Goal: Transaction & Acquisition: Purchase product/service

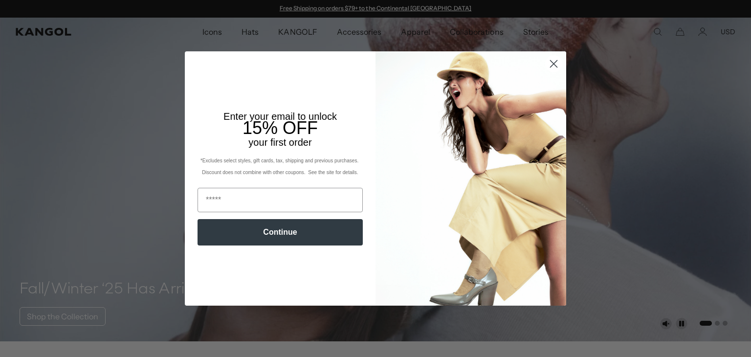
click at [555, 63] on circle "Close dialog" at bounding box center [554, 64] width 16 height 16
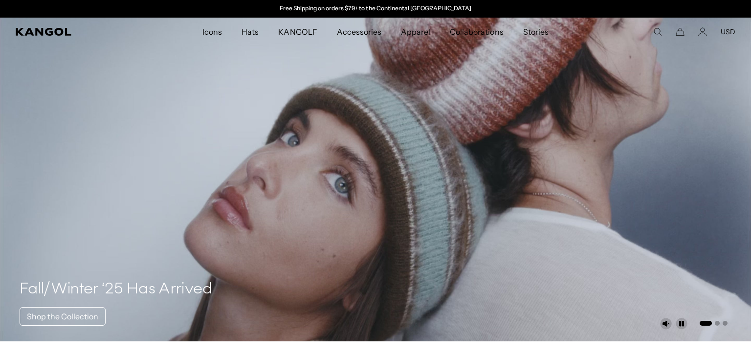
click at [658, 31] on icon "Search here" at bounding box center [657, 31] width 9 height 9
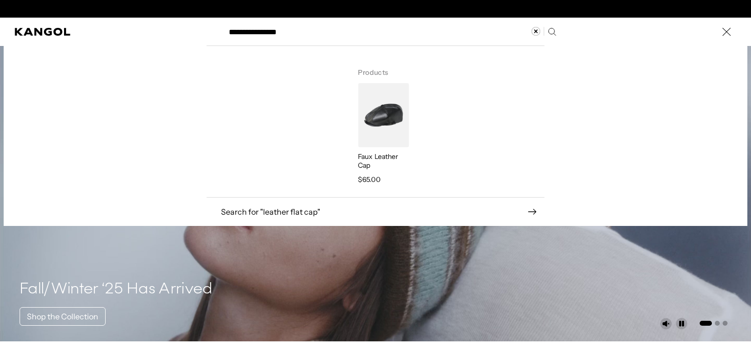
scroll to position [0, 201]
type input "**********"
click at [387, 110] on img "Search here" at bounding box center [383, 115] width 51 height 64
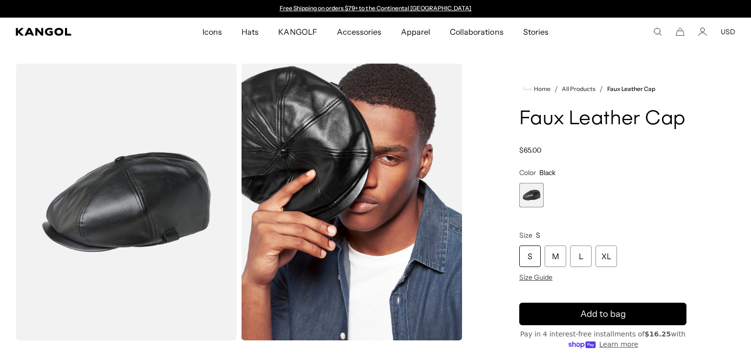
click at [659, 32] on use "Search here" at bounding box center [657, 31] width 7 height 7
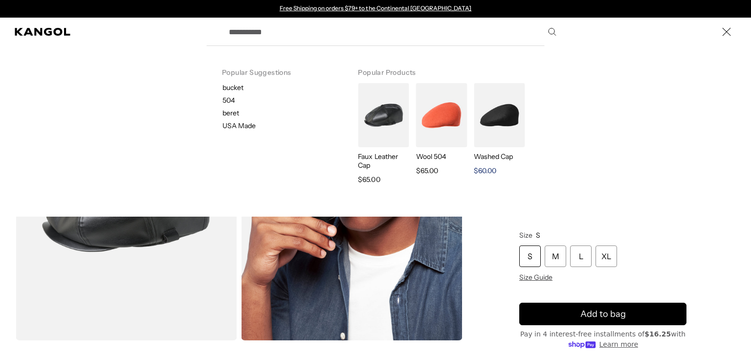
click at [501, 113] on img "Search here" at bounding box center [499, 115] width 51 height 64
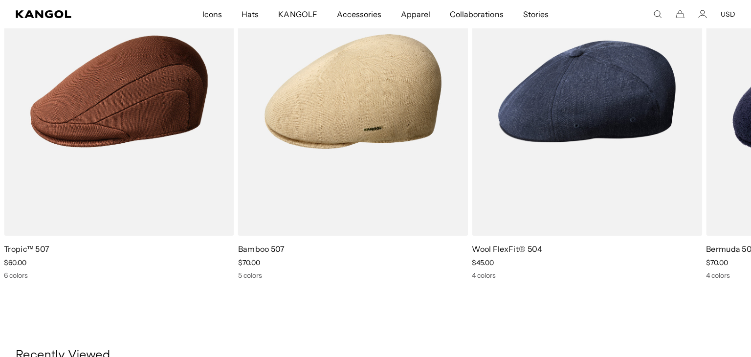
scroll to position [0, 201]
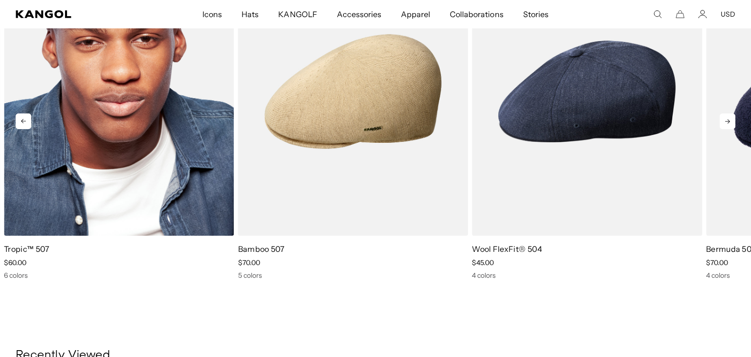
click at [137, 136] on img "5 of 5" at bounding box center [119, 91] width 230 height 289
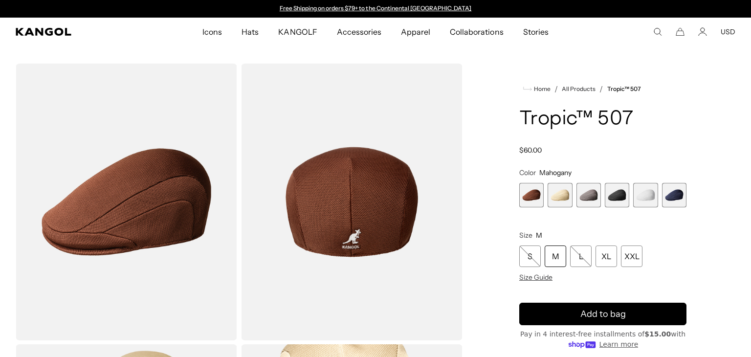
click at [676, 194] on span "6 of 6" at bounding box center [674, 195] width 24 height 24
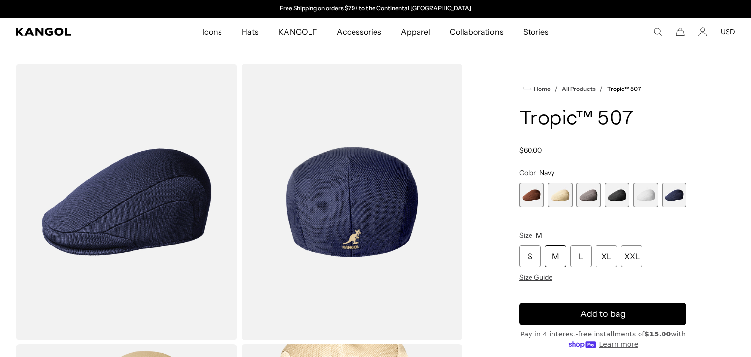
click at [618, 193] on span "4 of 6" at bounding box center [617, 195] width 24 height 24
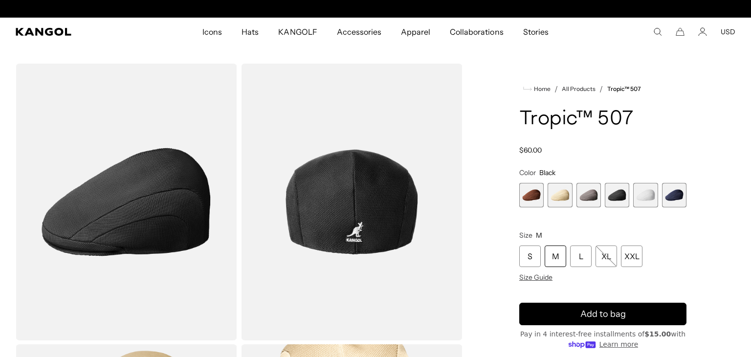
scroll to position [0, 201]
click at [630, 254] on div "XXL" at bounding box center [632, 256] width 22 height 22
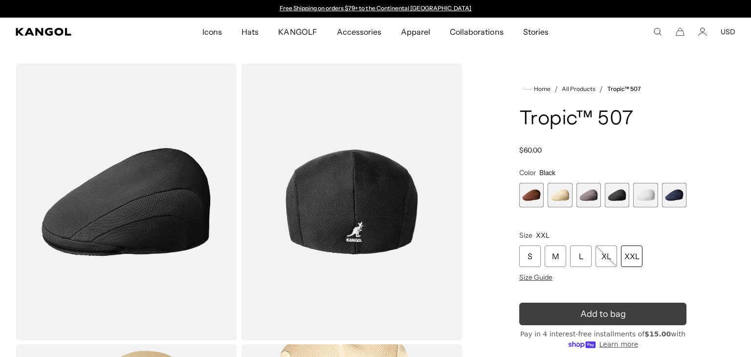
click at [629, 314] on button "Add to bag" at bounding box center [602, 314] width 167 height 22
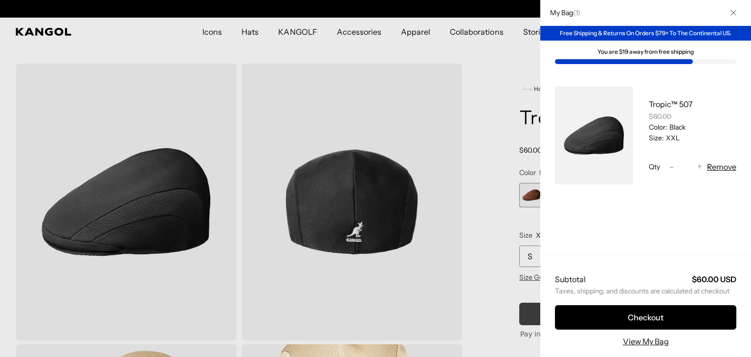
scroll to position [0, 201]
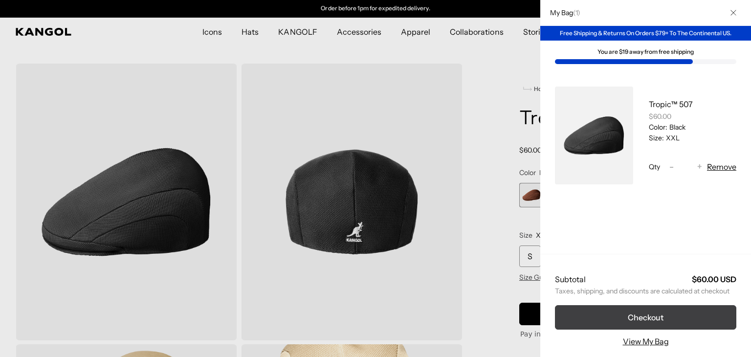
click at [651, 318] on button "Checkout" at bounding box center [645, 317] width 181 height 24
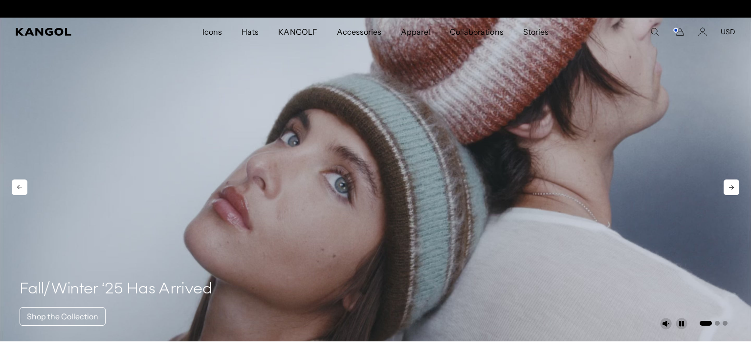
scroll to position [0, 201]
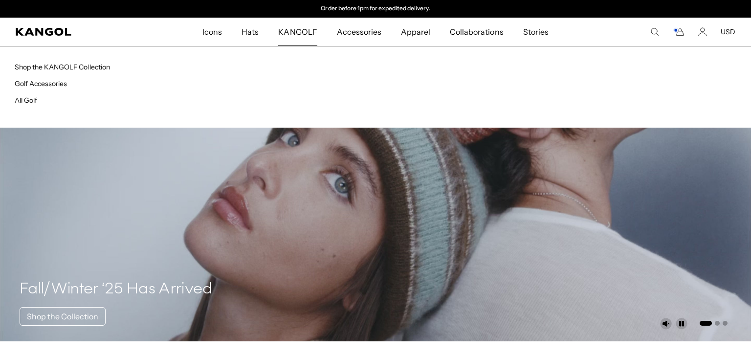
click at [299, 30] on span "KANGOLF" at bounding box center [297, 32] width 39 height 28
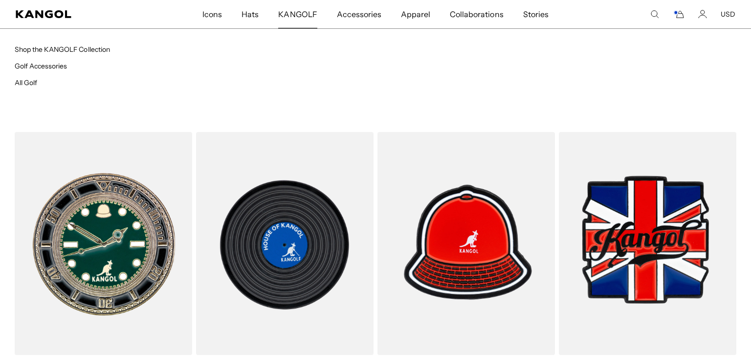
scroll to position [1635, 0]
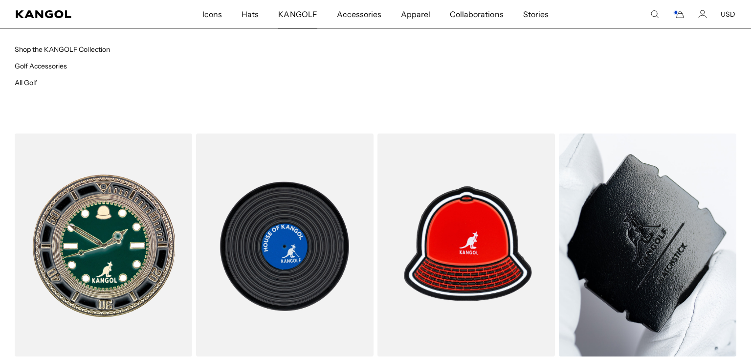
click at [639, 240] on img at bounding box center [647, 244] width 177 height 223
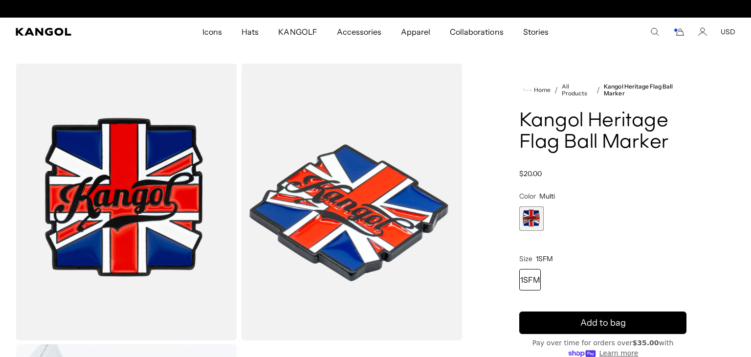
scroll to position [0, 201]
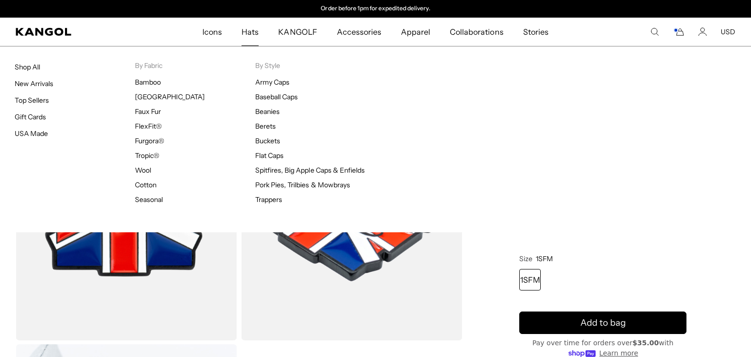
click at [254, 27] on span "Hats" at bounding box center [249, 32] width 17 height 28
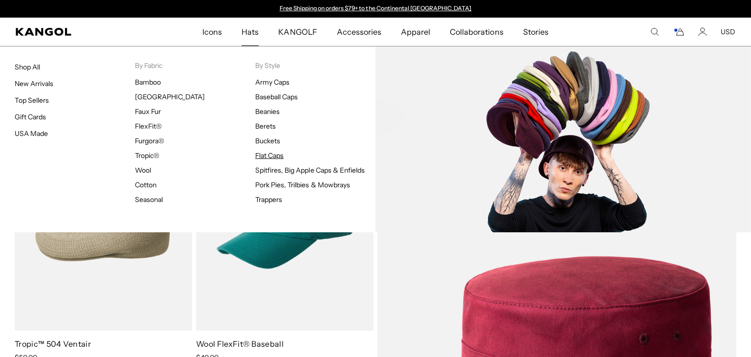
click at [272, 154] on link "Flat Caps" at bounding box center [269, 155] width 28 height 9
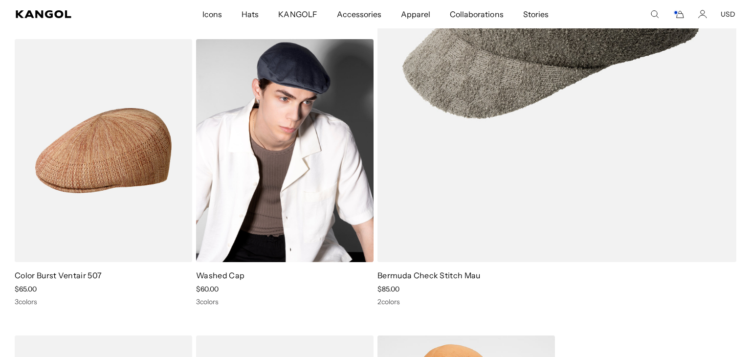
click at [285, 173] on img at bounding box center [284, 150] width 177 height 223
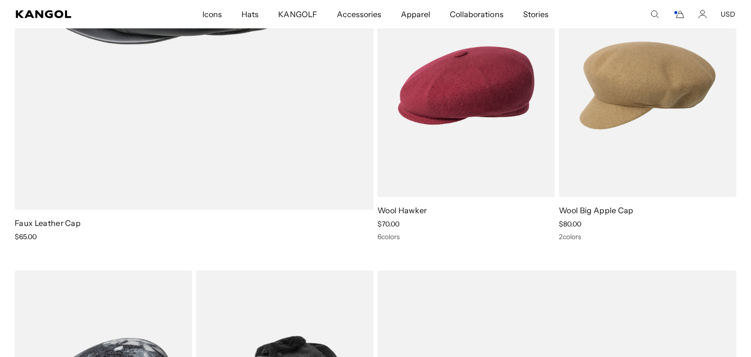
scroll to position [0, 201]
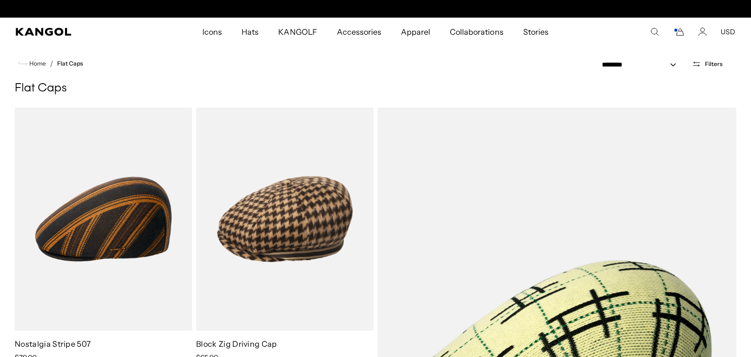
scroll to position [0, 201]
click at [716, 66] on span "Filters" at bounding box center [714, 64] width 18 height 7
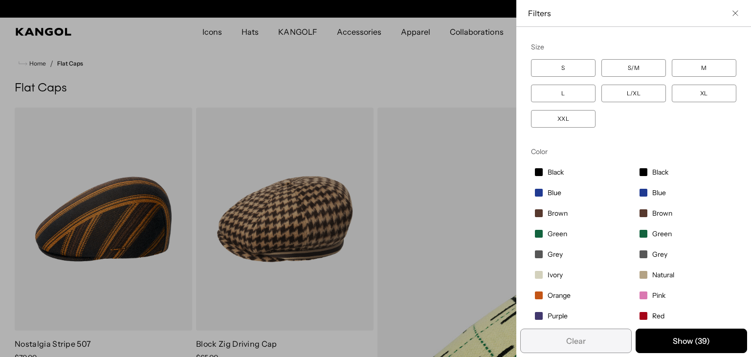
scroll to position [0, 0]
click at [567, 118] on label "XXL" at bounding box center [563, 119] width 65 height 18
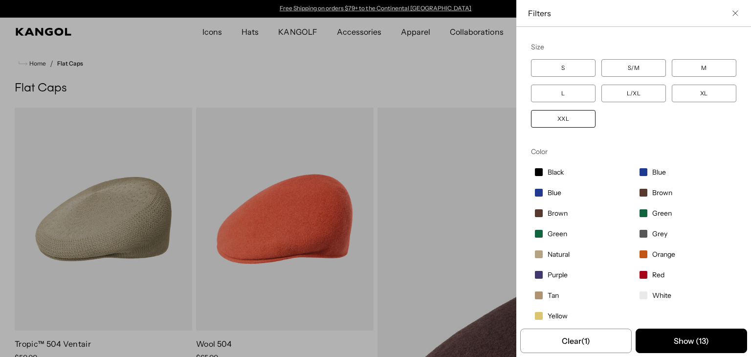
click at [559, 171] on span "Black" at bounding box center [555, 172] width 16 height 9
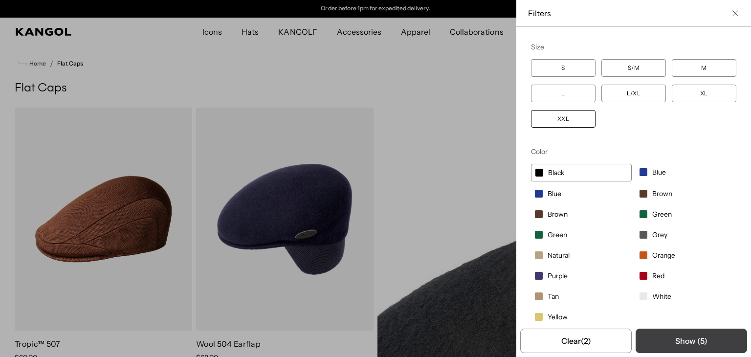
click at [669, 335] on button "Show ( 5 )" at bounding box center [690, 340] width 111 height 24
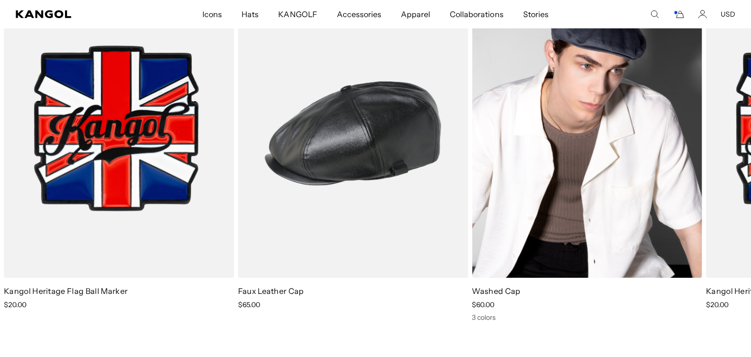
click at [609, 147] on img "2 of 3" at bounding box center [587, 133] width 230 height 289
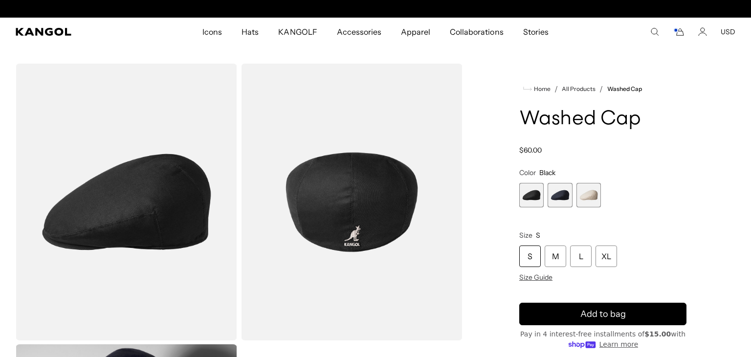
scroll to position [0, 201]
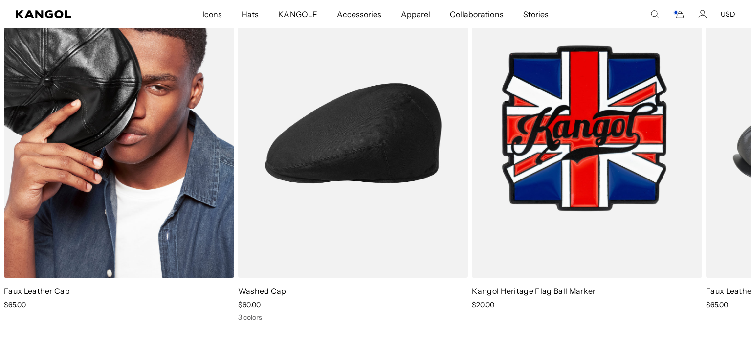
scroll to position [0, 201]
click at [163, 114] on img "1 of 3" at bounding box center [119, 133] width 230 height 289
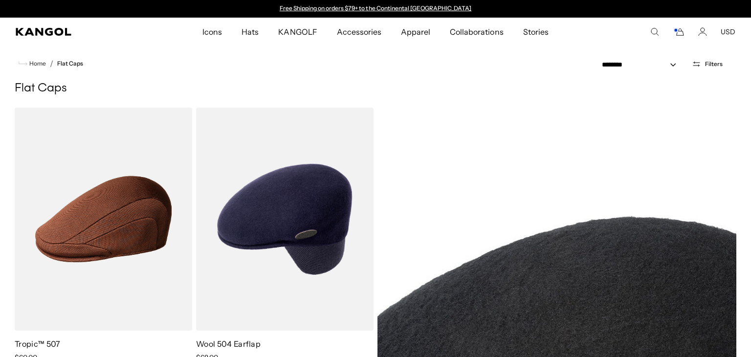
scroll to position [777, 0]
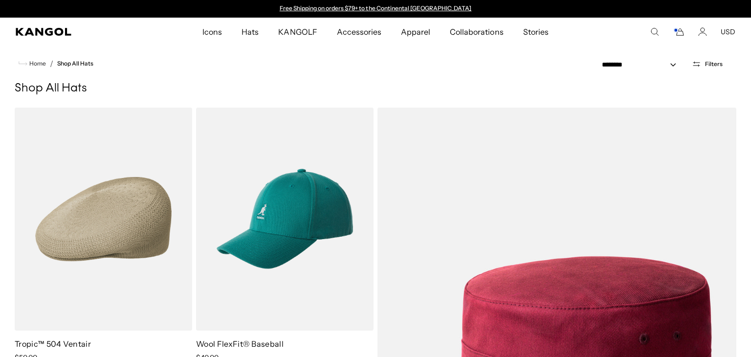
click at [709, 67] on button "Filters" at bounding box center [707, 64] width 43 height 9
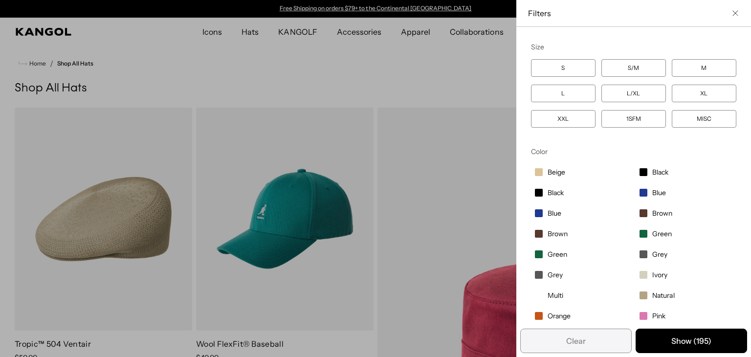
click at [564, 119] on label "XXL" at bounding box center [563, 119] width 65 height 18
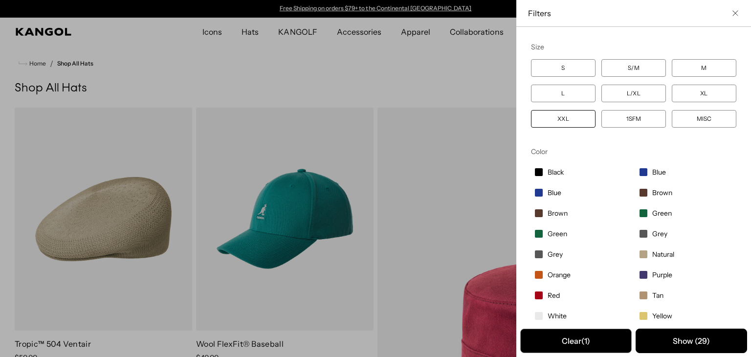
click at [602, 335] on button "Clear (1)" at bounding box center [575, 340] width 111 height 24
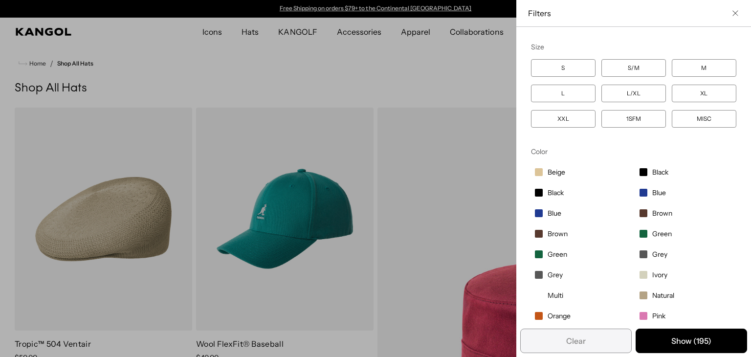
click at [561, 119] on label "XXL" at bounding box center [563, 119] width 65 height 18
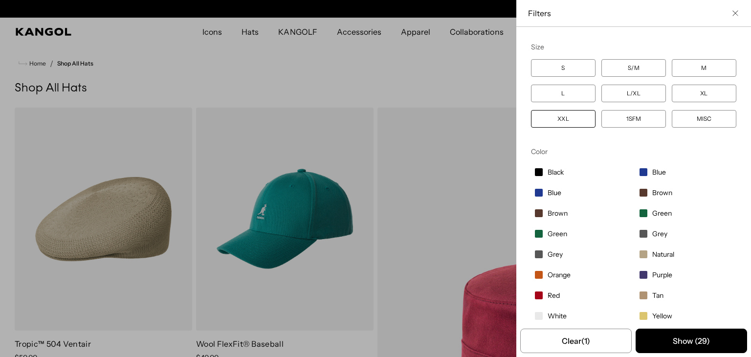
scroll to position [0, 201]
click at [564, 118] on label "XXL" at bounding box center [563, 119] width 65 height 18
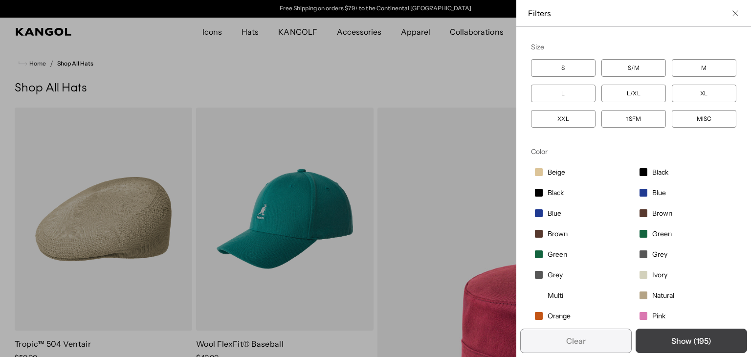
click at [698, 341] on button "Show ( 195 )" at bounding box center [690, 340] width 111 height 24
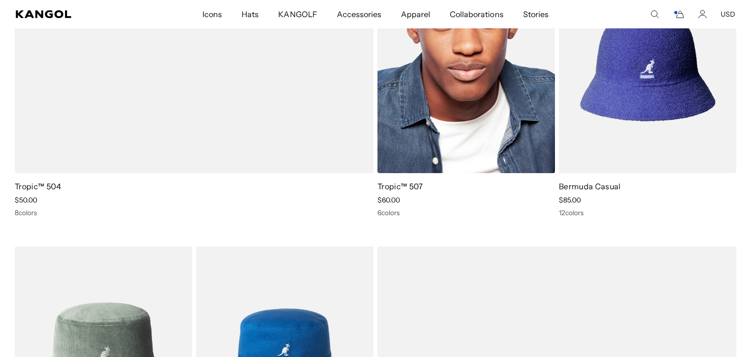
scroll to position [0, 201]
click at [472, 129] on img at bounding box center [465, 61] width 177 height 223
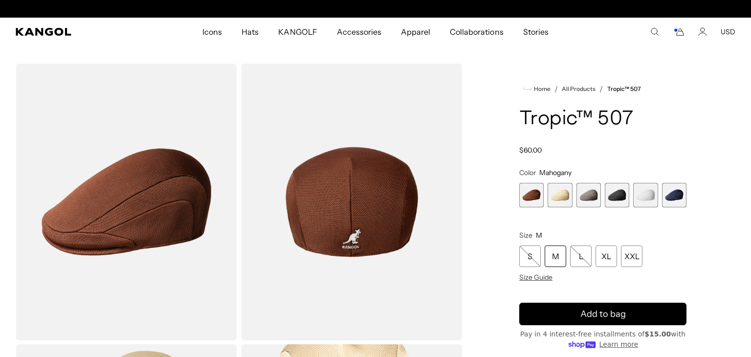
scroll to position [0, 201]
click at [632, 254] on div "XXL" at bounding box center [632, 256] width 22 height 22
click at [618, 196] on span "4 of 6" at bounding box center [617, 195] width 24 height 24
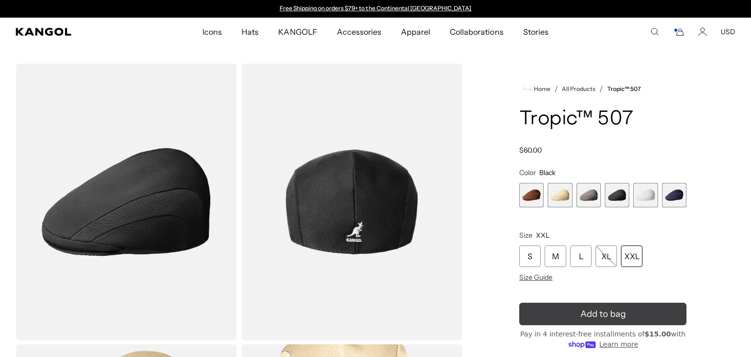
click at [632, 311] on button "Add to bag" at bounding box center [602, 314] width 167 height 22
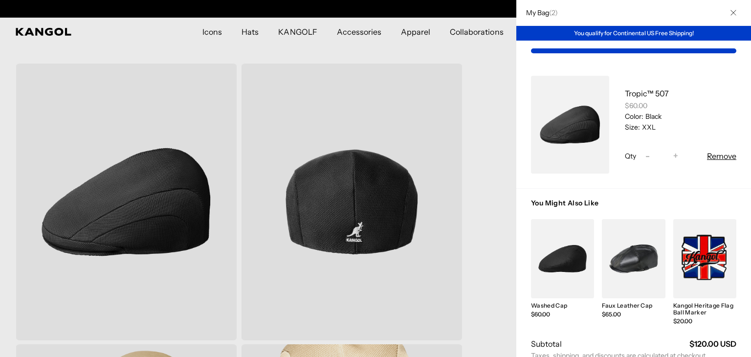
click at [647, 156] on span "-" at bounding box center [647, 156] width 4 height 13
type input "*"
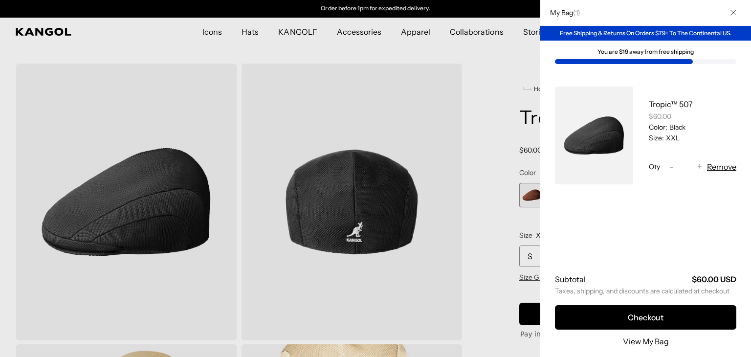
click at [647, 156] on div "Tropic™ 507 $60.00 Color: Black Size: XXL Qty Decrease quantity for Tropic™ 507…" at bounding box center [684, 136] width 103 height 98
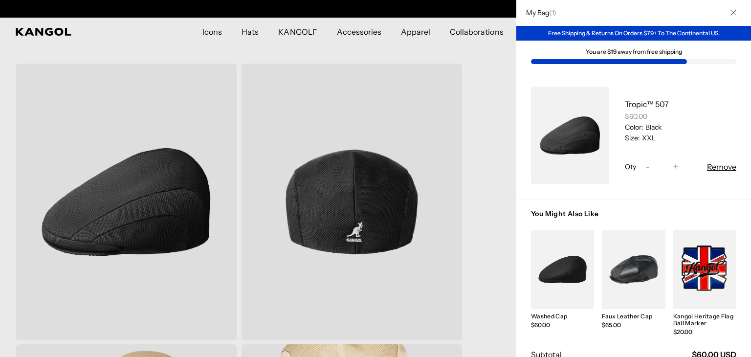
click at [215, 33] on div at bounding box center [375, 178] width 751 height 357
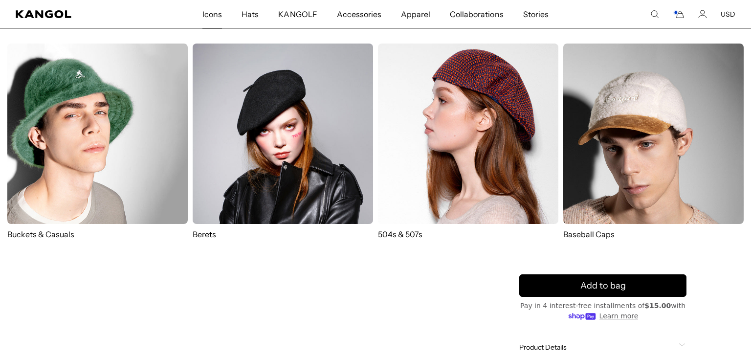
scroll to position [0, 0]
click at [154, 307] on video "Gallery Viewer" at bounding box center [126, 303] width 221 height 277
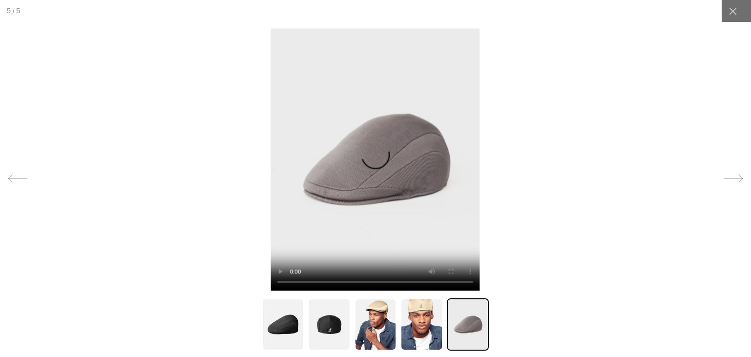
scroll to position [0, 201]
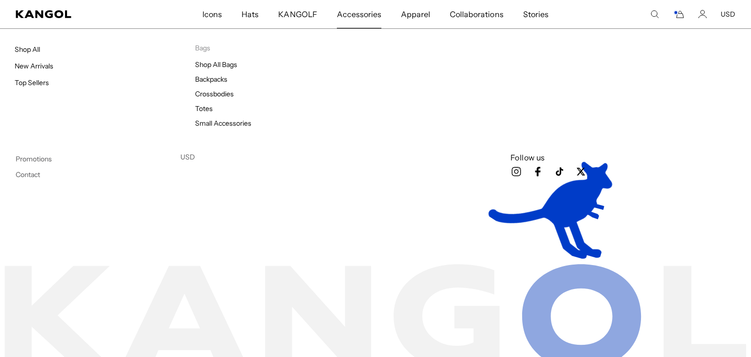
click at [373, 14] on span "Accessories" at bounding box center [359, 14] width 44 height 28
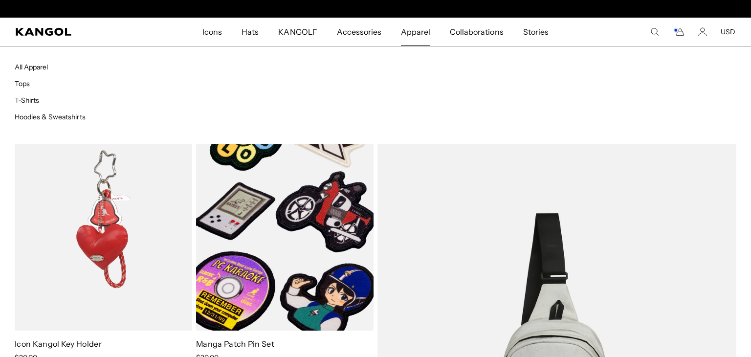
scroll to position [0, 201]
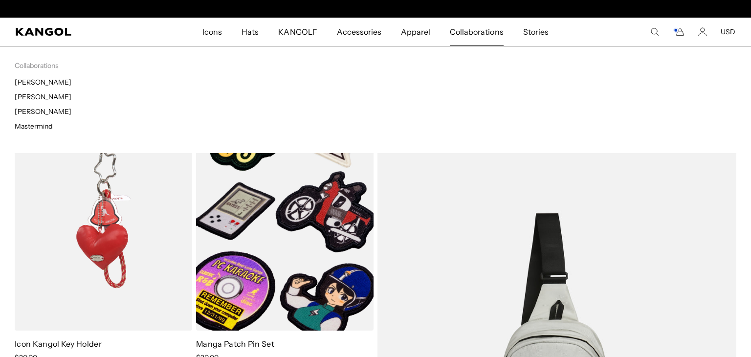
click at [490, 33] on span "Collaborations" at bounding box center [476, 32] width 53 height 28
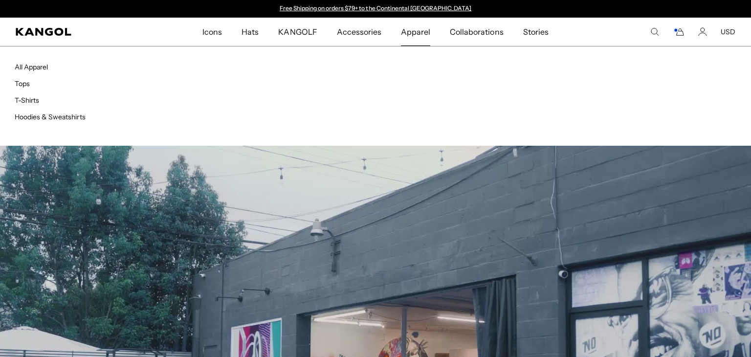
click at [419, 35] on span "Apparel" at bounding box center [415, 32] width 29 height 28
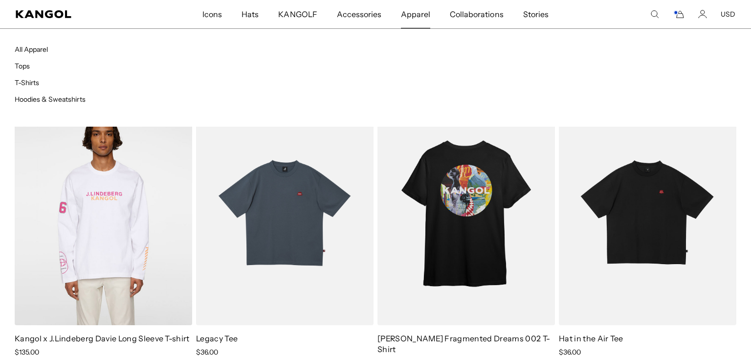
scroll to position [0, 201]
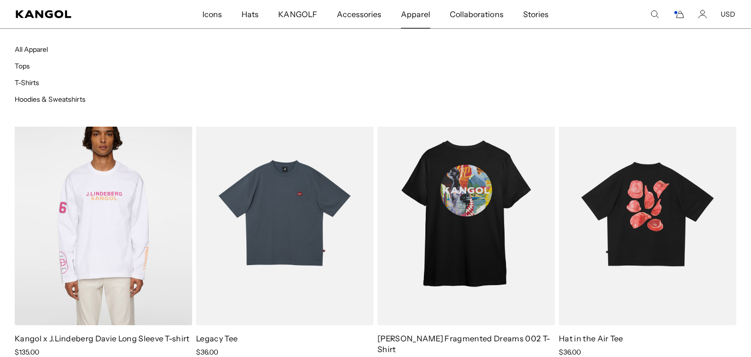
click at [650, 228] on img at bounding box center [647, 213] width 177 height 223
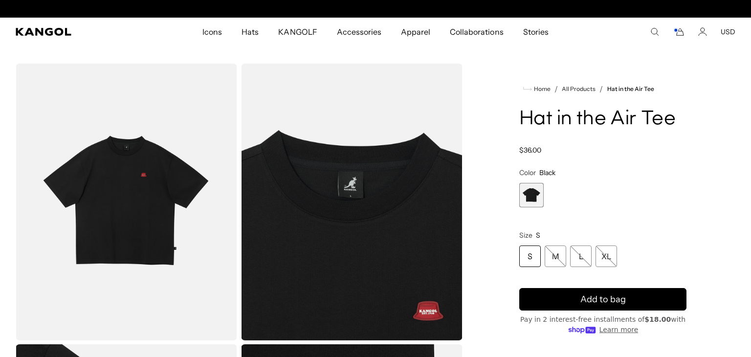
scroll to position [0, 201]
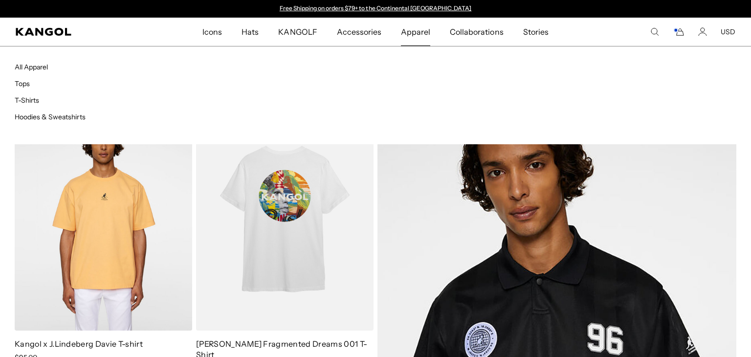
click at [414, 29] on span "Apparel" at bounding box center [415, 32] width 29 height 28
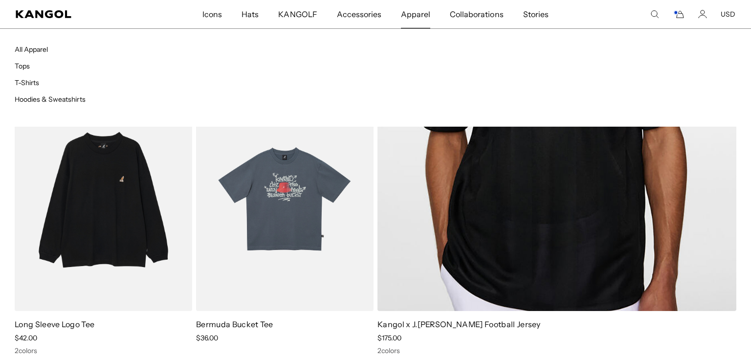
scroll to position [0, 201]
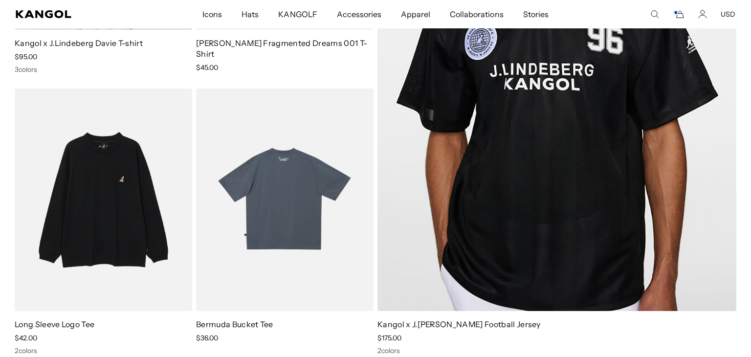
click at [290, 230] on img at bounding box center [284, 199] width 177 height 223
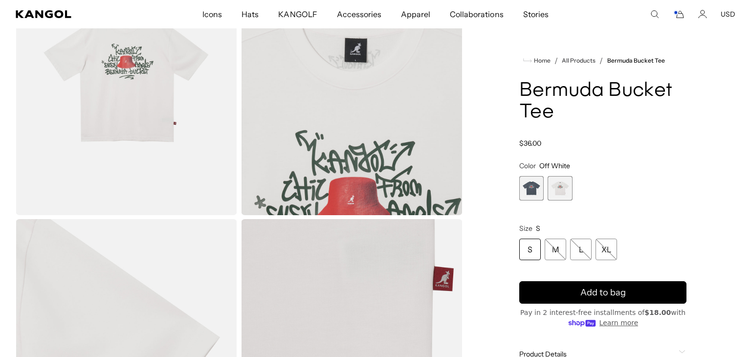
scroll to position [128, 0]
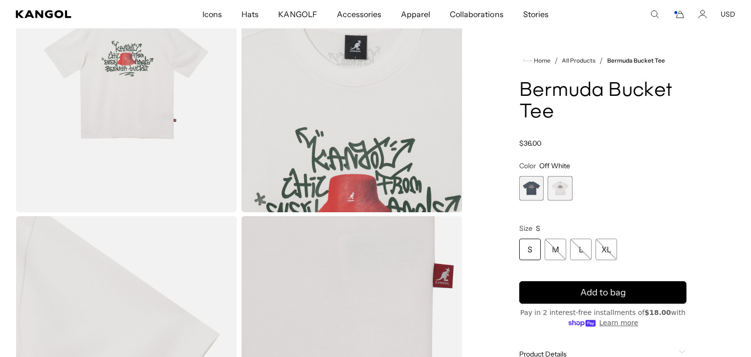
click at [390, 149] on img "Gallery Viewer" at bounding box center [351, 73] width 221 height 277
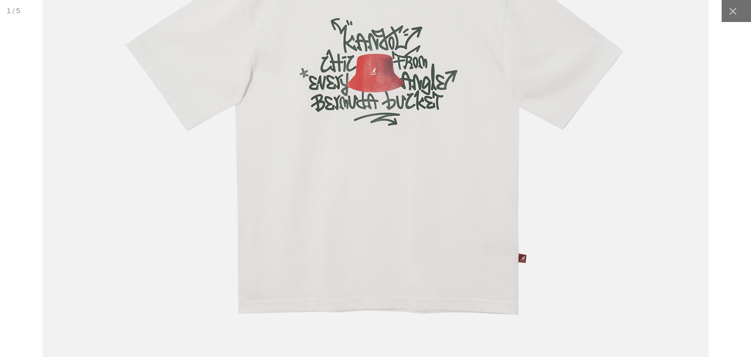
scroll to position [0, 0]
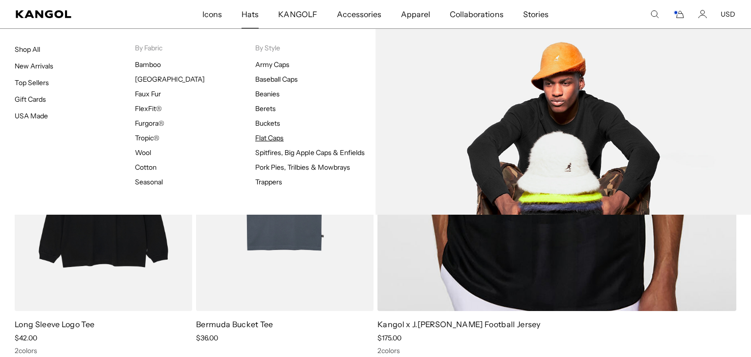
scroll to position [0, 201]
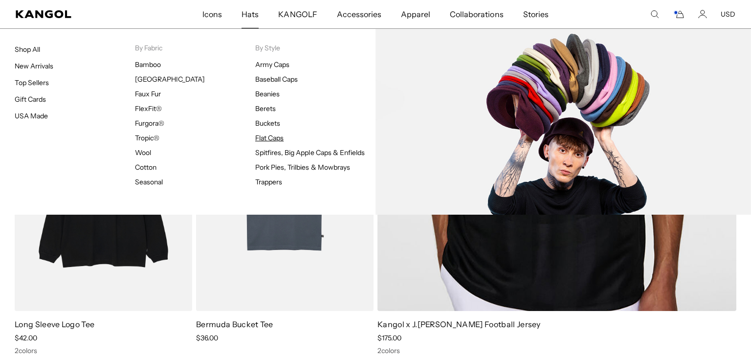
click at [281, 137] on link "Flat Caps" at bounding box center [269, 137] width 28 height 9
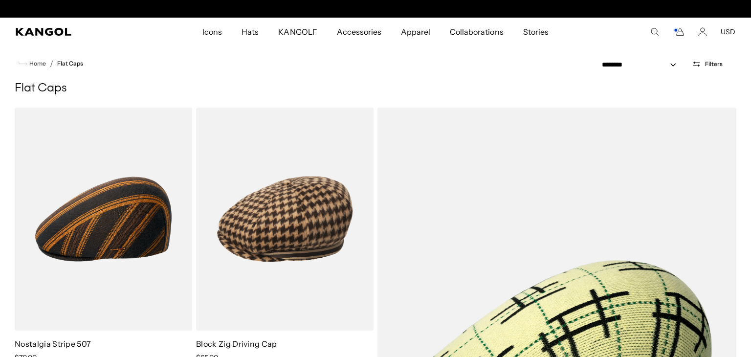
scroll to position [0, 201]
click at [716, 63] on span "Filters" at bounding box center [714, 64] width 18 height 7
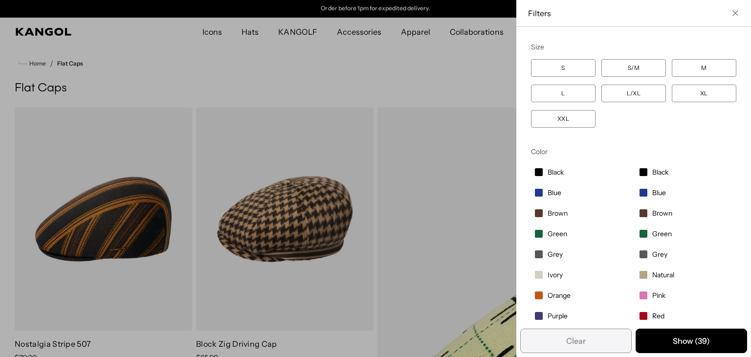
click at [568, 117] on label "XXL" at bounding box center [563, 119] width 65 height 18
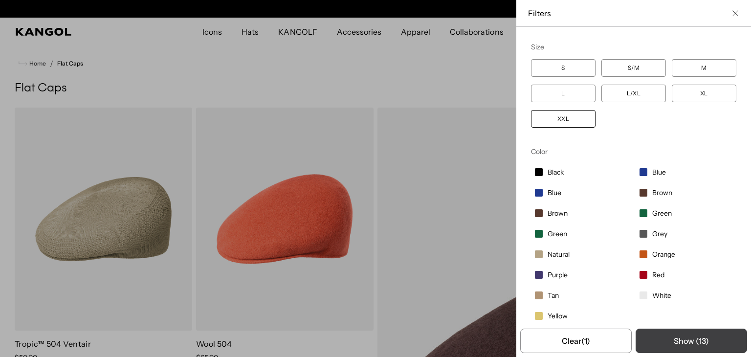
scroll to position [0, 201]
click at [703, 340] on button "Show ( 13 )" at bounding box center [690, 340] width 111 height 24
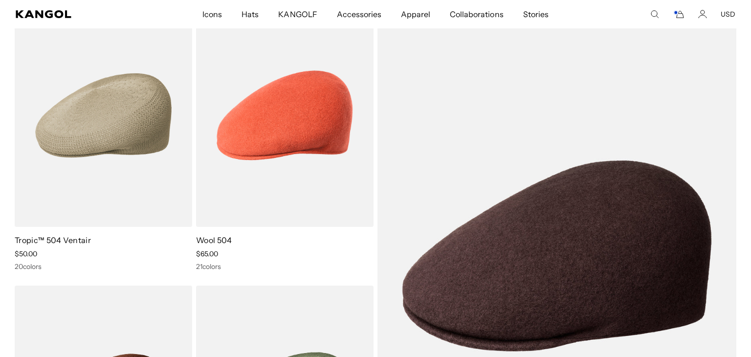
scroll to position [0, 0]
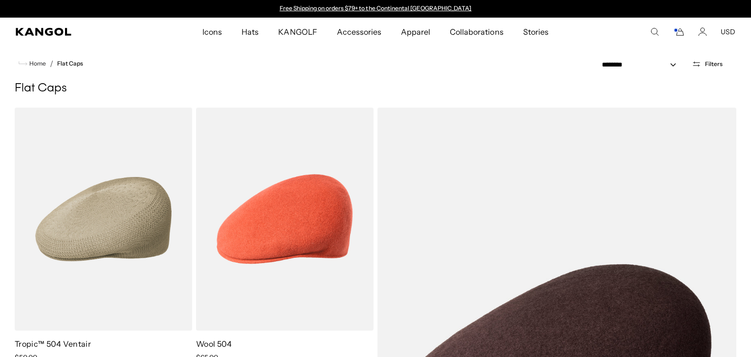
click at [680, 33] on icon "Cart" at bounding box center [679, 31] width 12 height 9
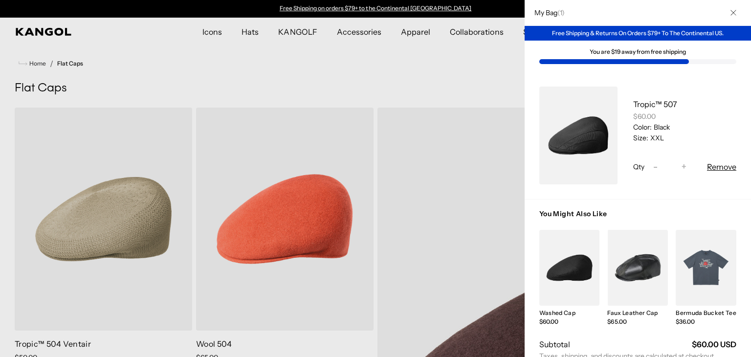
click at [586, 256] on link "My Bag" at bounding box center [569, 268] width 61 height 76
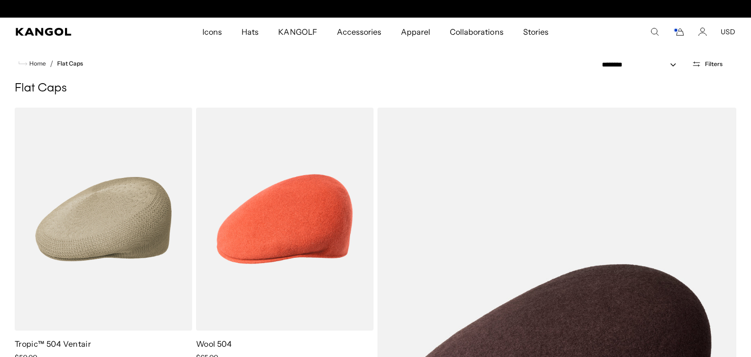
scroll to position [0, 201]
click at [715, 64] on span "Filters" at bounding box center [714, 64] width 18 height 7
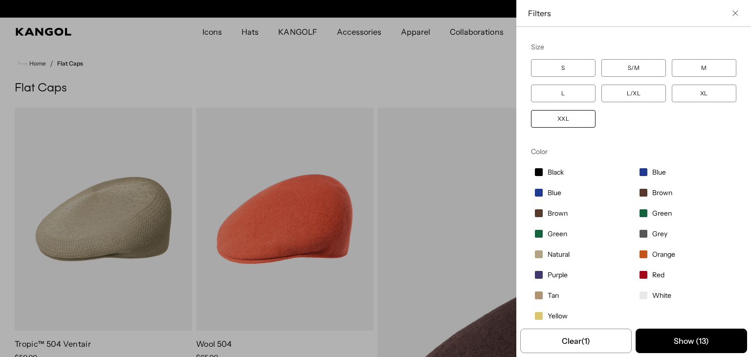
scroll to position [0, 0]
click at [567, 118] on label "XXL" at bounding box center [563, 119] width 65 height 18
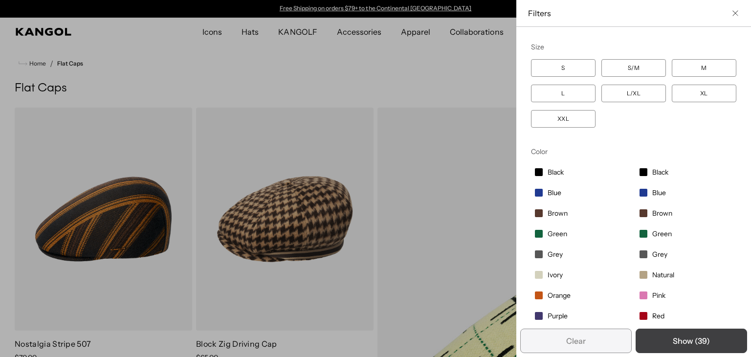
click at [706, 342] on button "Show ( 39 )" at bounding box center [690, 340] width 111 height 24
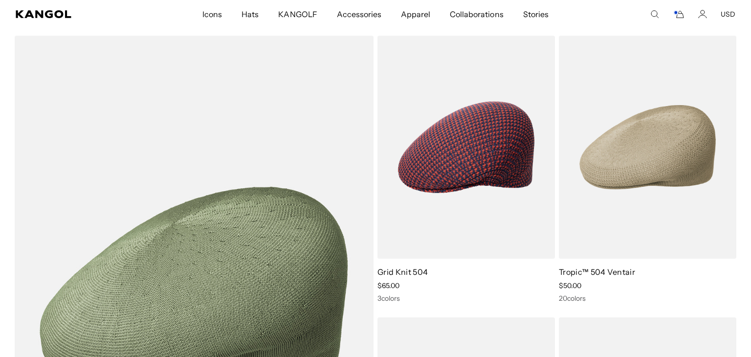
click at [680, 14] on icon "Cart" at bounding box center [679, 14] width 12 height 9
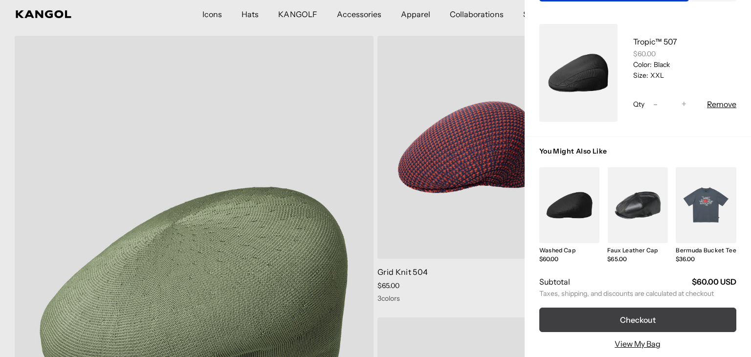
click at [645, 319] on button "Checkout" at bounding box center [637, 319] width 197 height 24
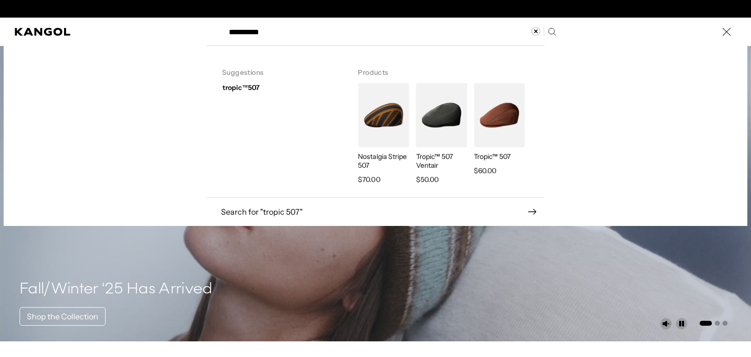
scroll to position [0, 201]
type input "**********"
click at [497, 123] on img "Search here" at bounding box center [499, 115] width 51 height 64
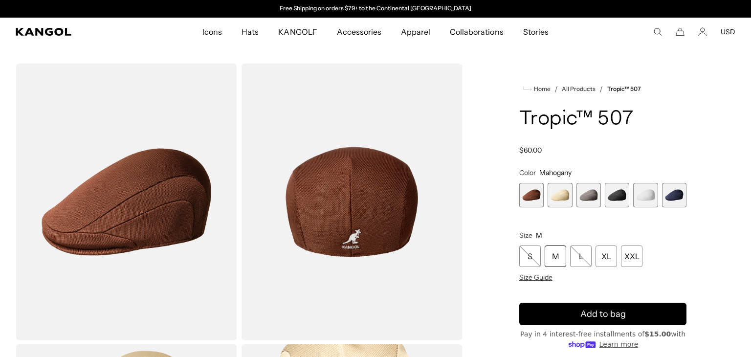
click at [680, 196] on span "6 of 6" at bounding box center [674, 195] width 24 height 24
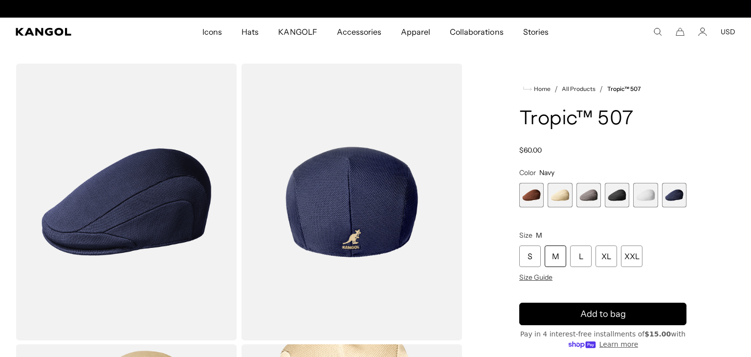
scroll to position [0, 201]
click at [620, 193] on span "4 of 6" at bounding box center [617, 195] width 24 height 24
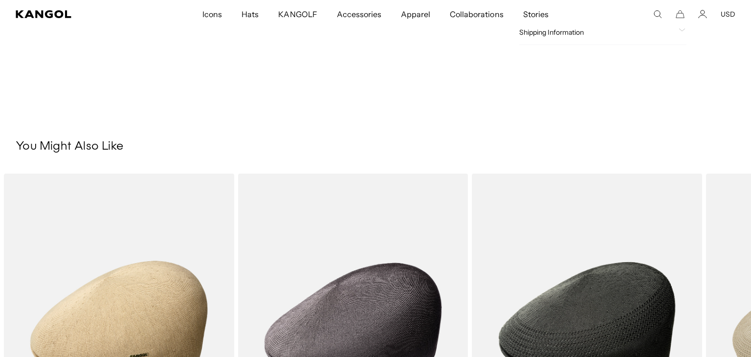
click at [449, 163] on div "You Might Also Like Previous Next Sale Price $65.00" at bounding box center [375, 322] width 751 height 367
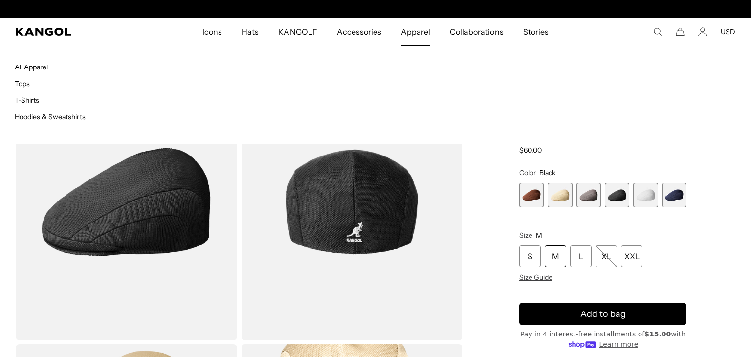
scroll to position [0, 201]
